Goal: Information Seeking & Learning: Learn about a topic

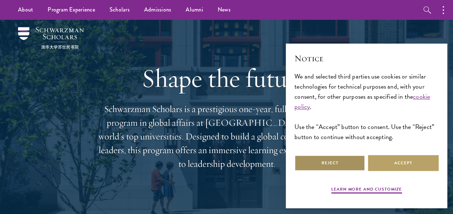
click at [348, 162] on button "Reject" at bounding box center [329, 163] width 71 height 16
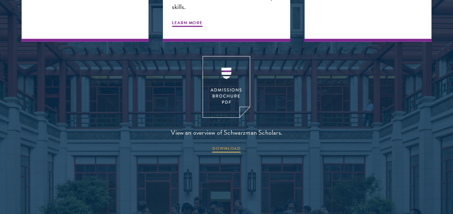
scroll to position [906, 0]
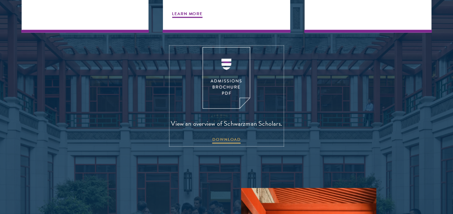
click at [233, 82] on img at bounding box center [226, 78] width 48 height 62
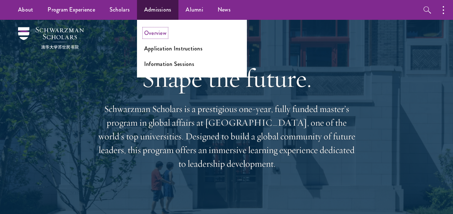
click at [151, 30] on link "Overview" at bounding box center [155, 33] width 22 height 8
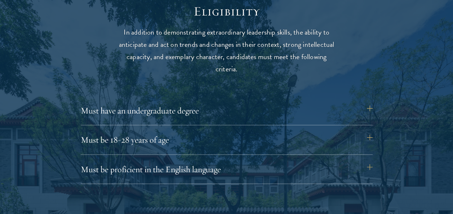
scroll to position [938, 0]
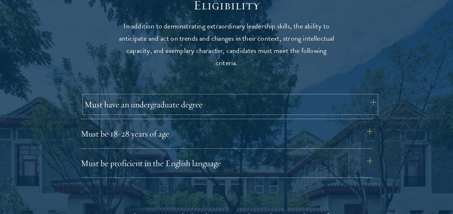
click at [371, 103] on button "Must have an undergraduate degree" at bounding box center [230, 104] width 292 height 17
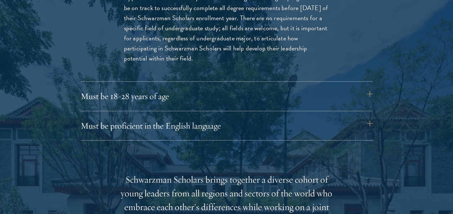
scroll to position [1086, 0]
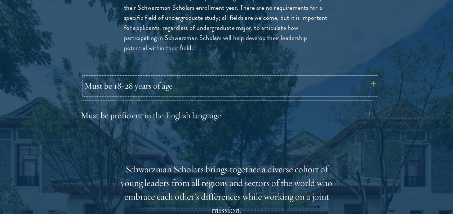
click at [371, 86] on button "Must be 18-28 years of age" at bounding box center [230, 85] width 292 height 17
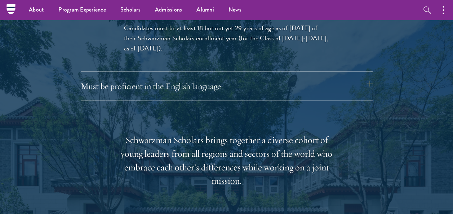
scroll to position [1068, 0]
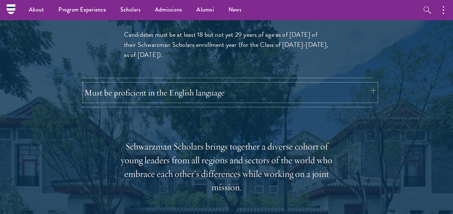
click at [370, 85] on button "Must be proficient in the English language" at bounding box center [230, 92] width 292 height 17
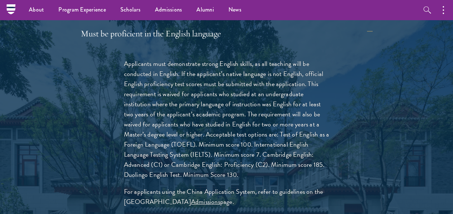
click at [392, 100] on div "Eligibility In addition to demonstrating extraordinary leadership skills, the a…" at bounding box center [226, 215] width 389 height 695
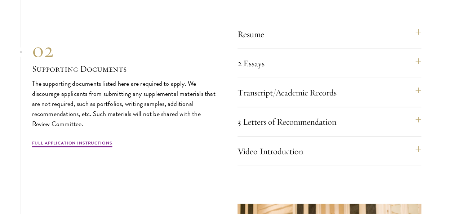
scroll to position [2358, 0]
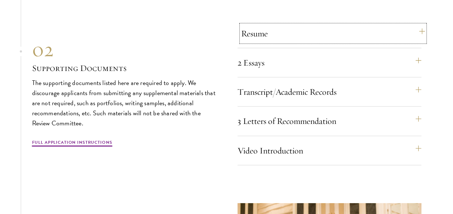
click at [421, 33] on button "Resume" at bounding box center [333, 33] width 184 height 17
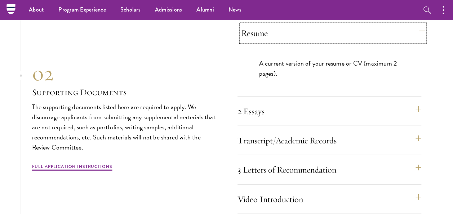
scroll to position [2181, 0]
click at [416, 107] on button "2 Essays" at bounding box center [333, 111] width 184 height 17
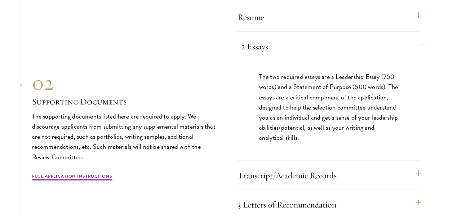
click at [416, 107] on div "The two required essays are a Leadership Essay (750 words) and a Statement of P…" at bounding box center [329, 111] width 184 height 100
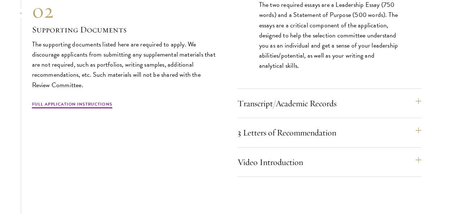
scroll to position [2277, 0]
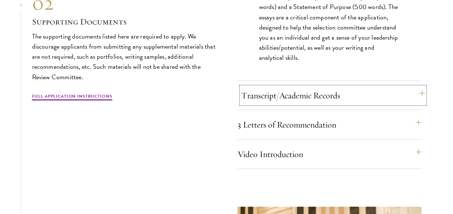
click at [415, 99] on button "Transcript/Academic Records" at bounding box center [333, 95] width 184 height 17
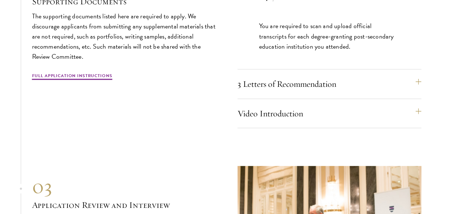
click at [430, 71] on section "01 Online Application 01 Online Application The application must be completed o…" at bounding box center [226, 44] width 453 height 520
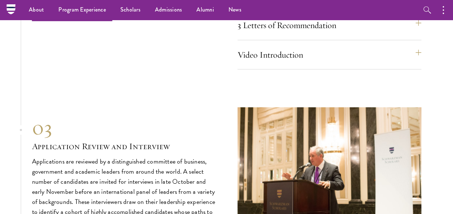
scroll to position [2334, 0]
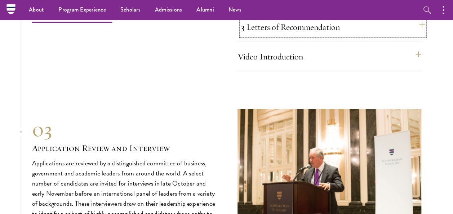
click at [413, 33] on button "3 Letters of Recommendation" at bounding box center [333, 26] width 184 height 17
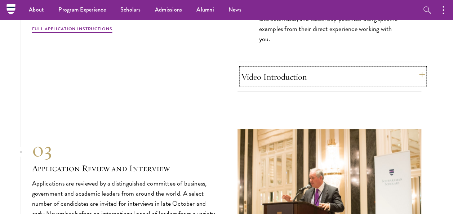
click at [407, 76] on button "Video Introduction" at bounding box center [333, 76] width 184 height 17
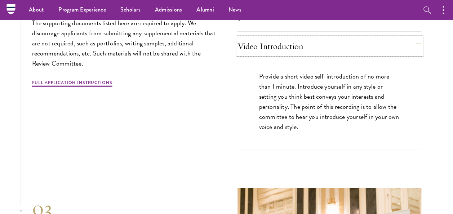
scroll to position [2277, 0]
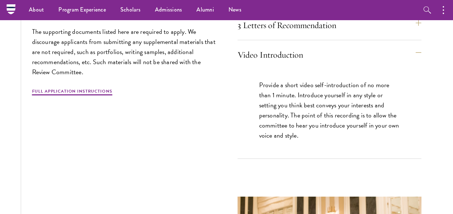
click at [420, 84] on div "Provide a short video self-introduction of no more than 1 minute. Introduce you…" at bounding box center [329, 113] width 184 height 89
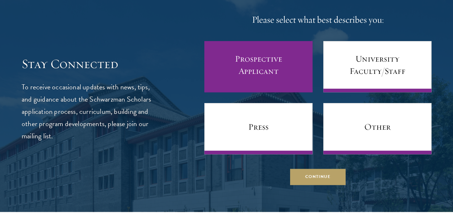
scroll to position [2866, 0]
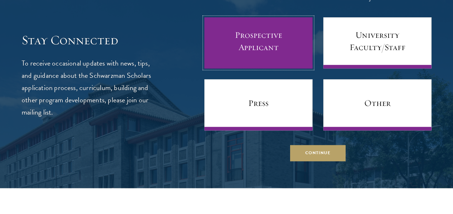
click at [280, 63] on link "Prospective Applicant" at bounding box center [258, 42] width 108 height 51
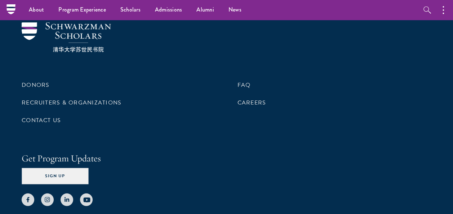
scroll to position [0, 0]
